Goal: Transaction & Acquisition: Purchase product/service

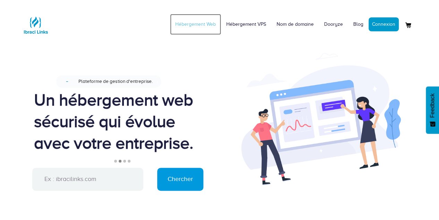
click at [202, 21] on link "Hébergement Web" at bounding box center [195, 24] width 51 height 21
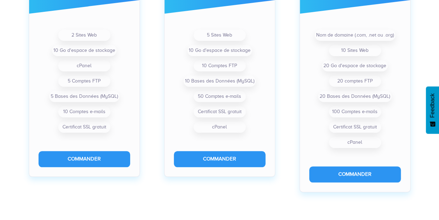
scroll to position [308, 0]
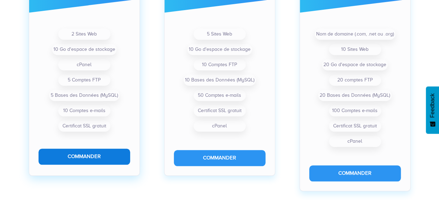
click at [76, 154] on button "Commander" at bounding box center [85, 156] width 92 height 16
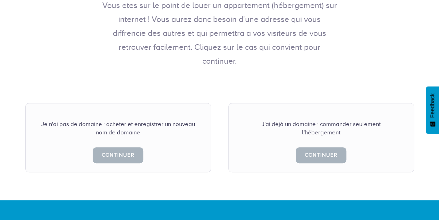
scroll to position [140, 0]
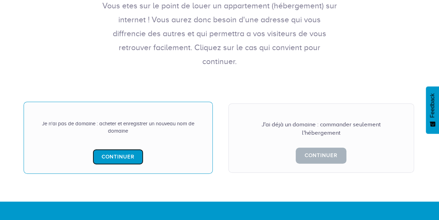
click at [104, 149] on link "Continuer" at bounding box center [118, 157] width 51 height 16
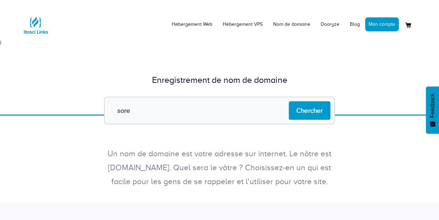
type input "sorejobs.com"
click at [313, 106] on input "Chercher" at bounding box center [310, 110] width 42 height 18
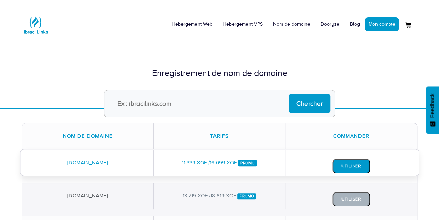
click at [353, 163] on button "Utiliser" at bounding box center [352, 166] width 38 height 14
